Goal: Check status

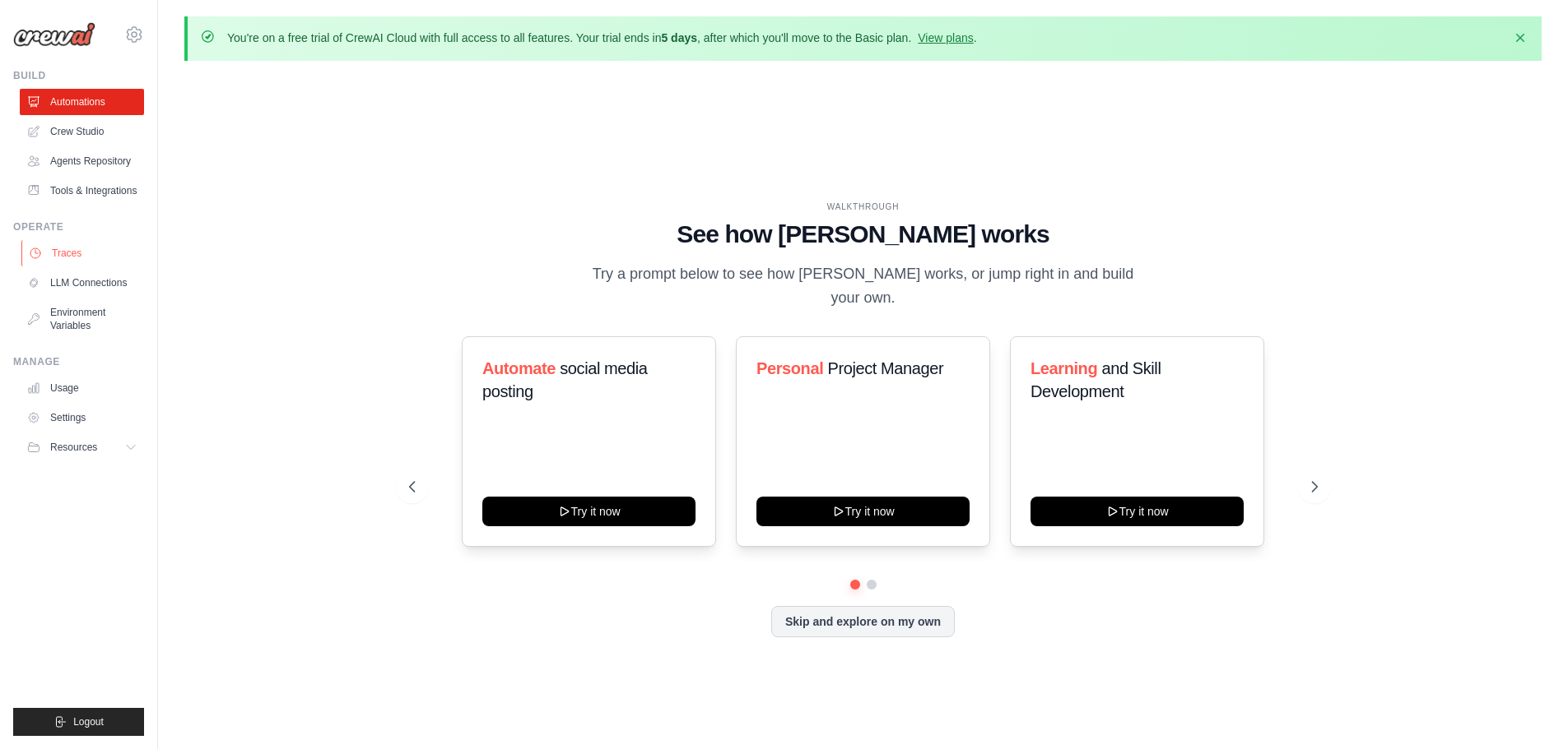
click at [70, 256] on link "Traces" at bounding box center [84, 253] width 124 height 26
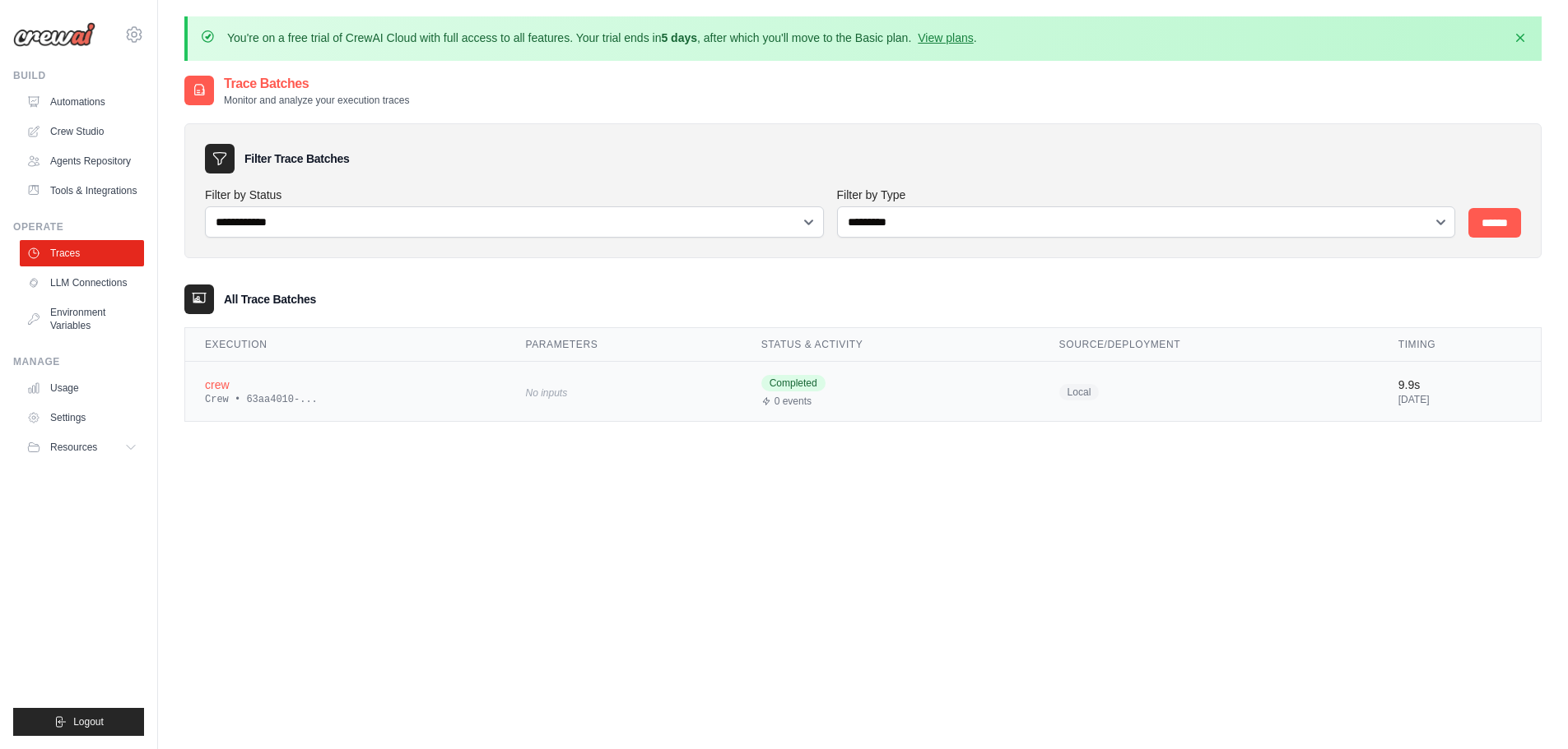
click at [440, 396] on div "Crew • 63aa4010-..." at bounding box center [345, 400] width 281 height 13
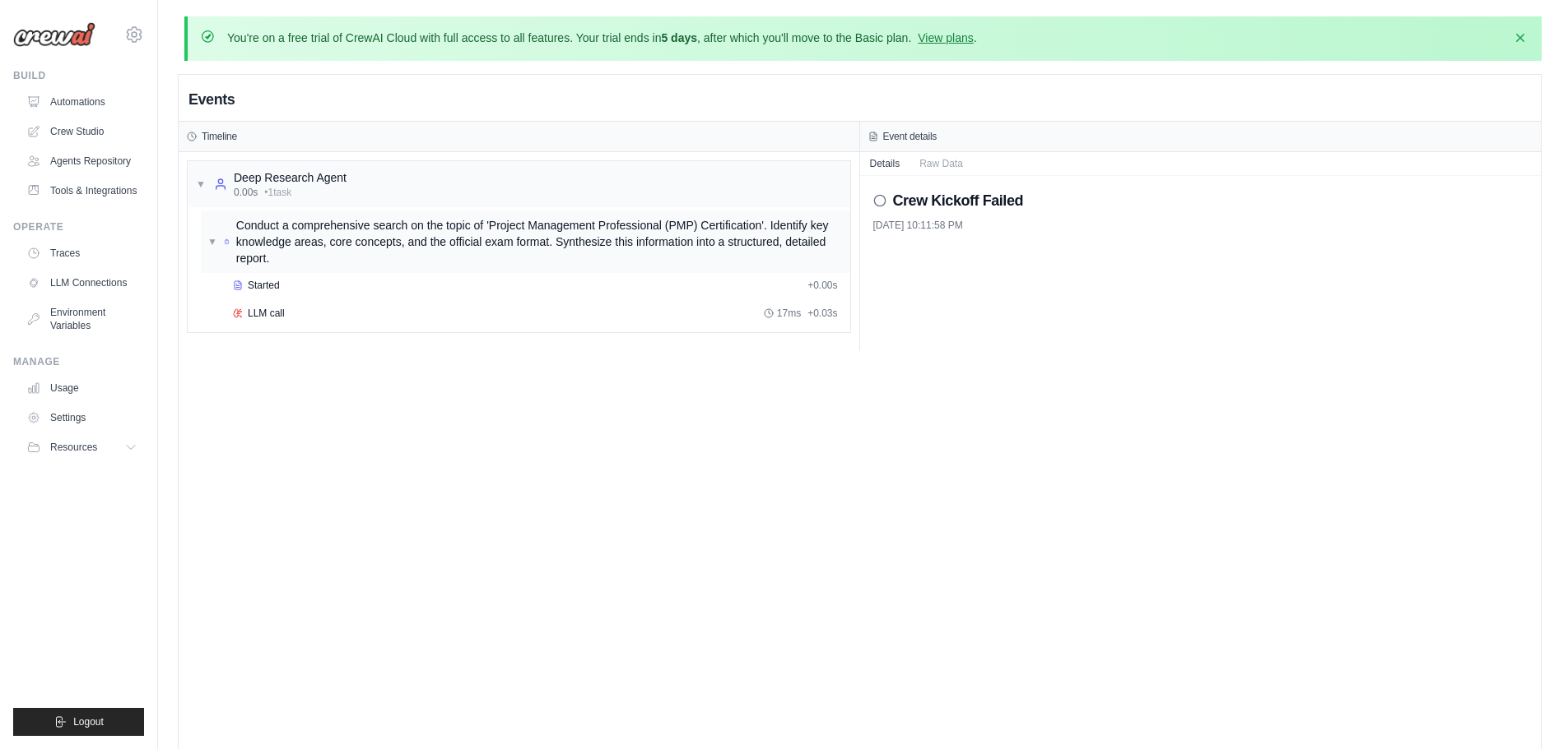
click at [401, 265] on span "Conduct a comprehensive search on the topic of 'Project Management Professional…" at bounding box center [540, 242] width 607 height 49
click at [398, 270] on div "▶ Conduct a comprehensive search on the topic of 'Project Management Profession…" at bounding box center [526, 242] width 649 height 62
click at [281, 285] on div "Started" at bounding box center [517, 285] width 568 height 13
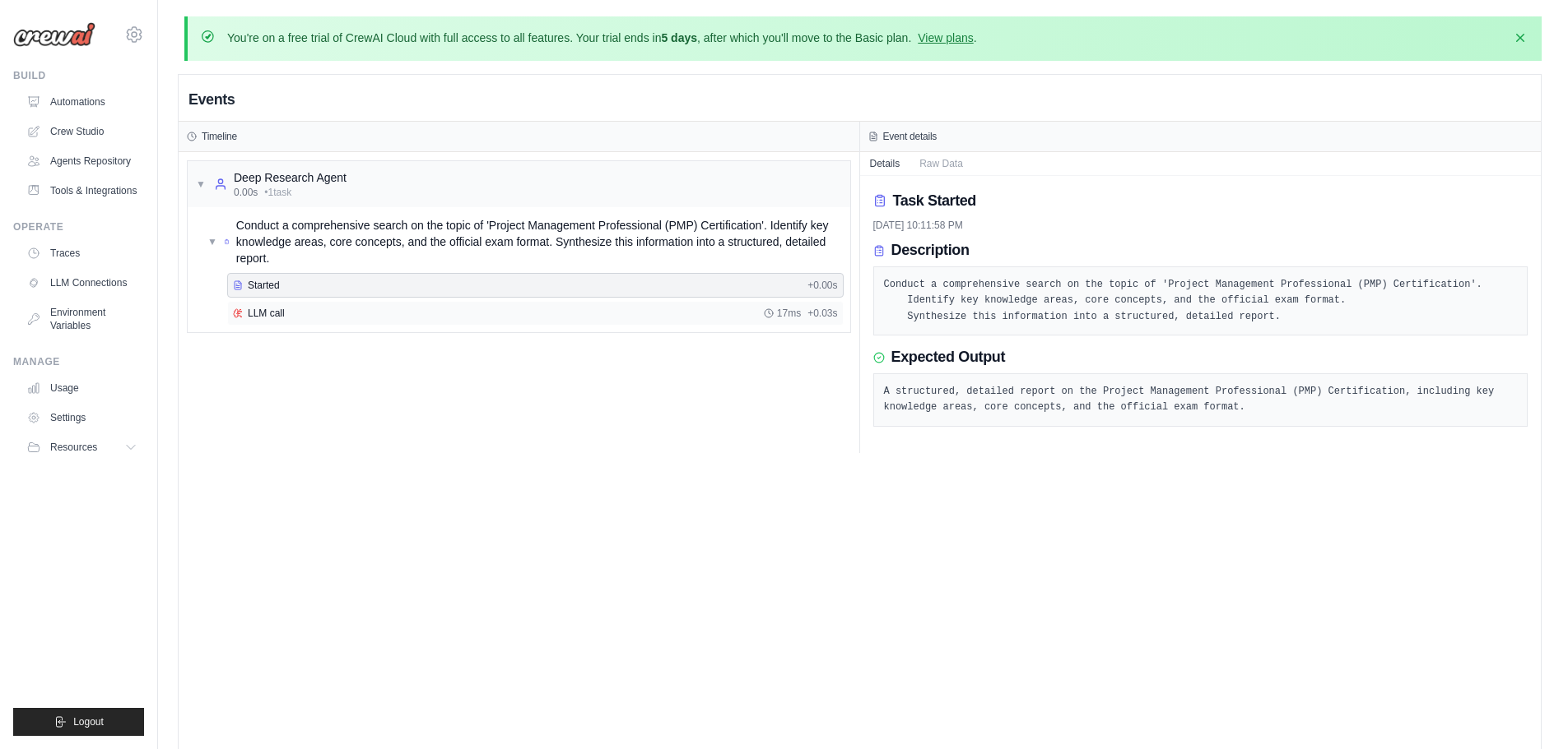
click at [281, 312] on span "LLM call" at bounding box center [266, 312] width 37 height 13
